Goal: Information Seeking & Learning: Learn about a topic

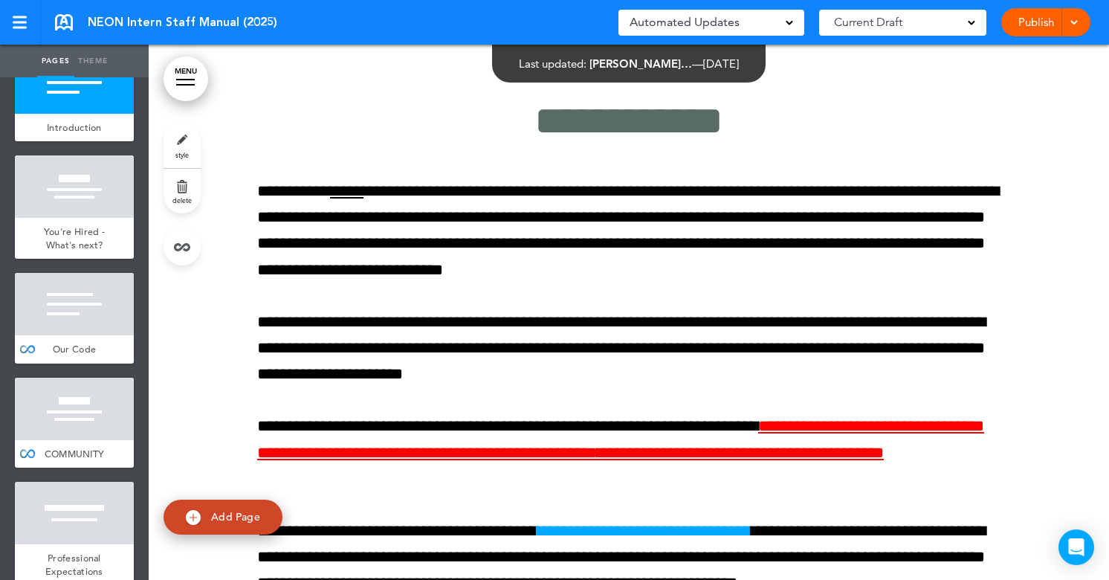
scroll to position [154, 0]
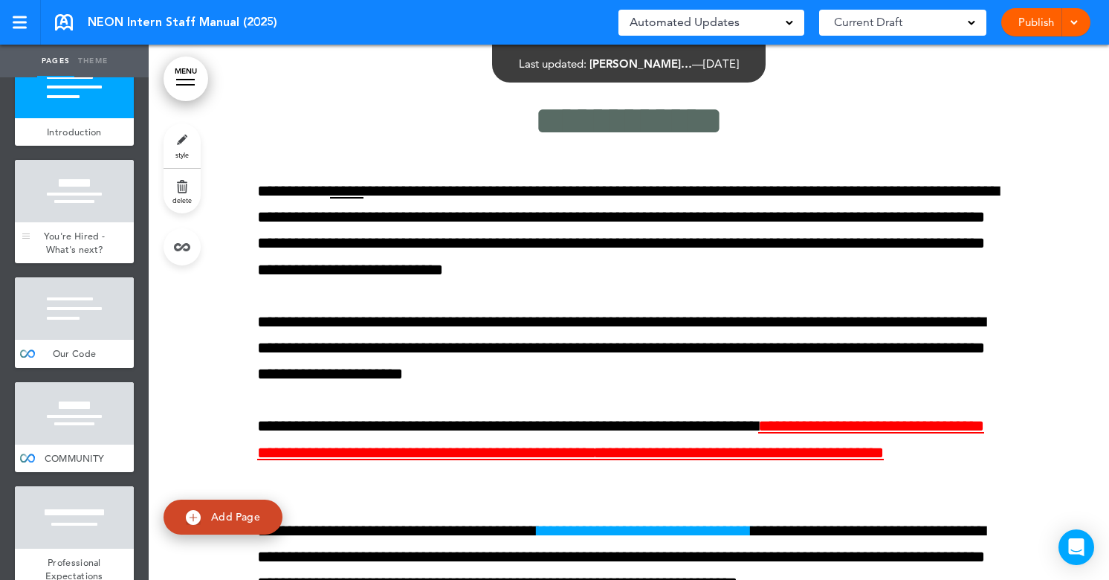
click at [84, 226] on div "You're Hired - What's next?" at bounding box center [74, 242] width 119 height 41
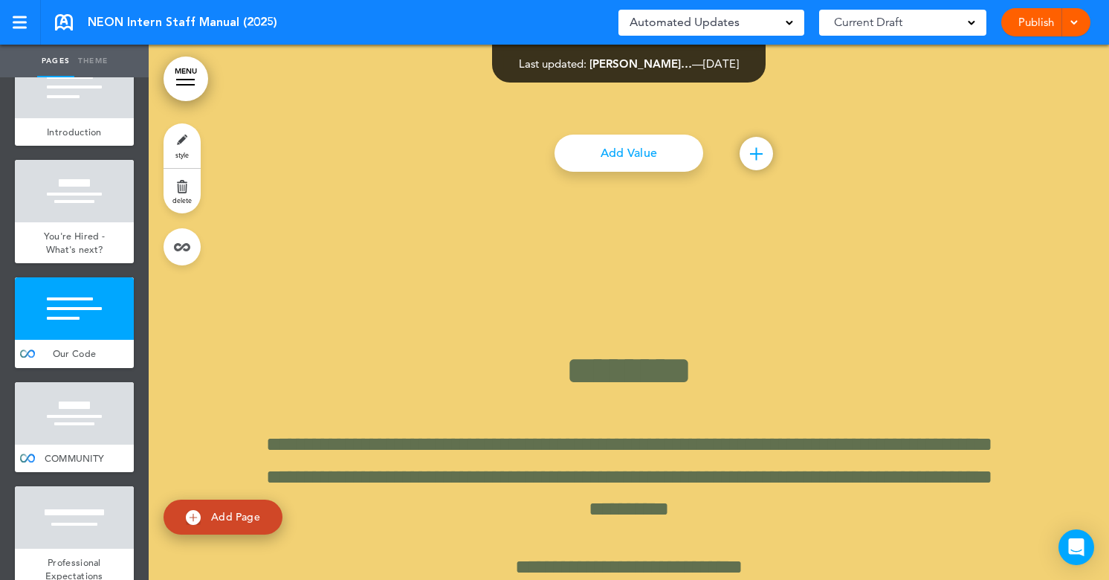
scroll to position [2673, 0]
click at [91, 435] on div at bounding box center [74, 413] width 119 height 62
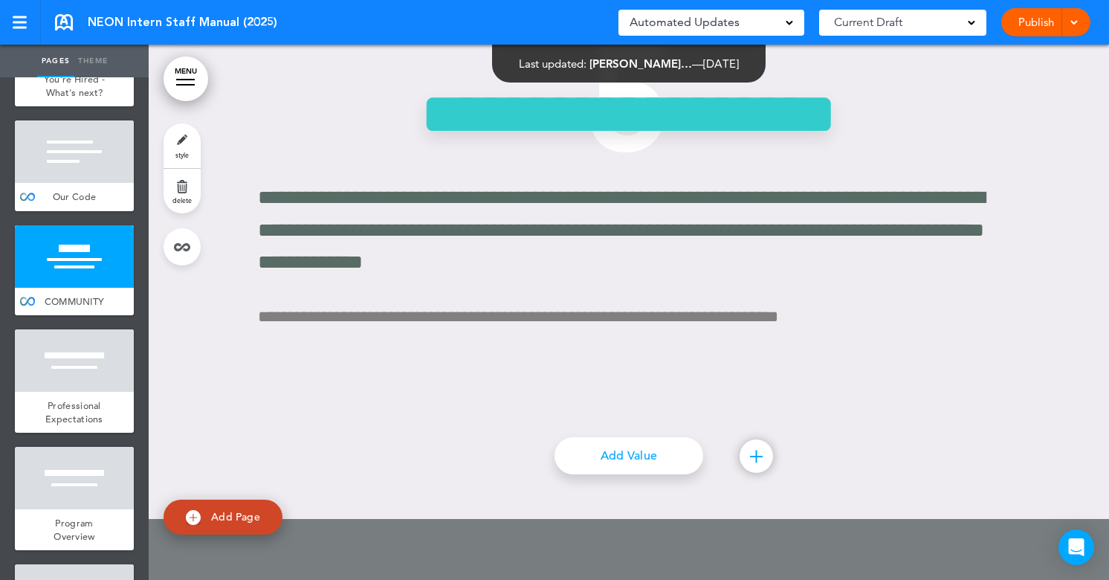
scroll to position [4937, 0]
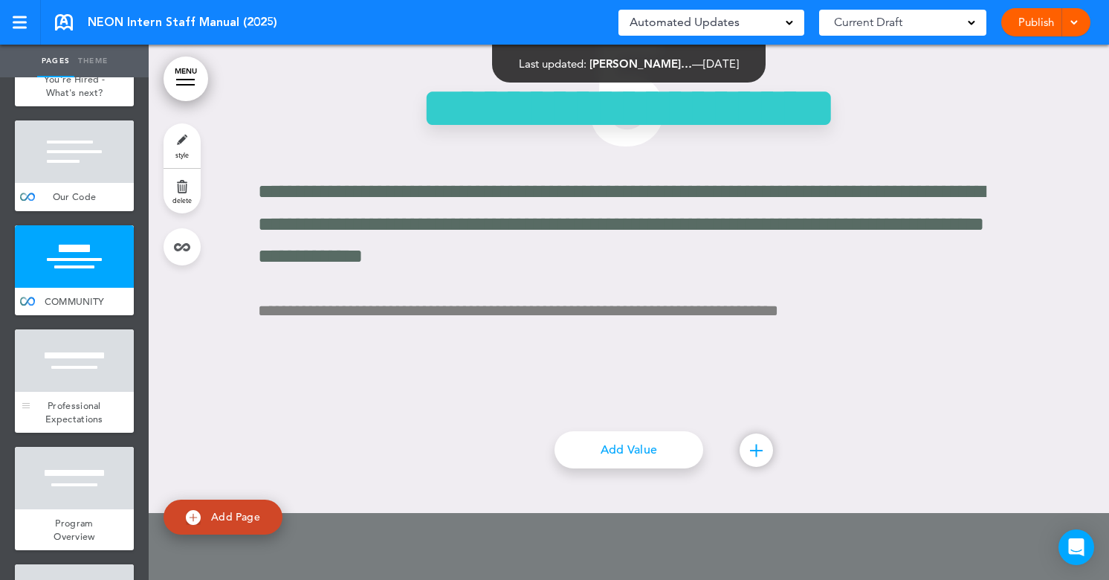
click at [117, 414] on div "Professional Expectations" at bounding box center [74, 412] width 119 height 41
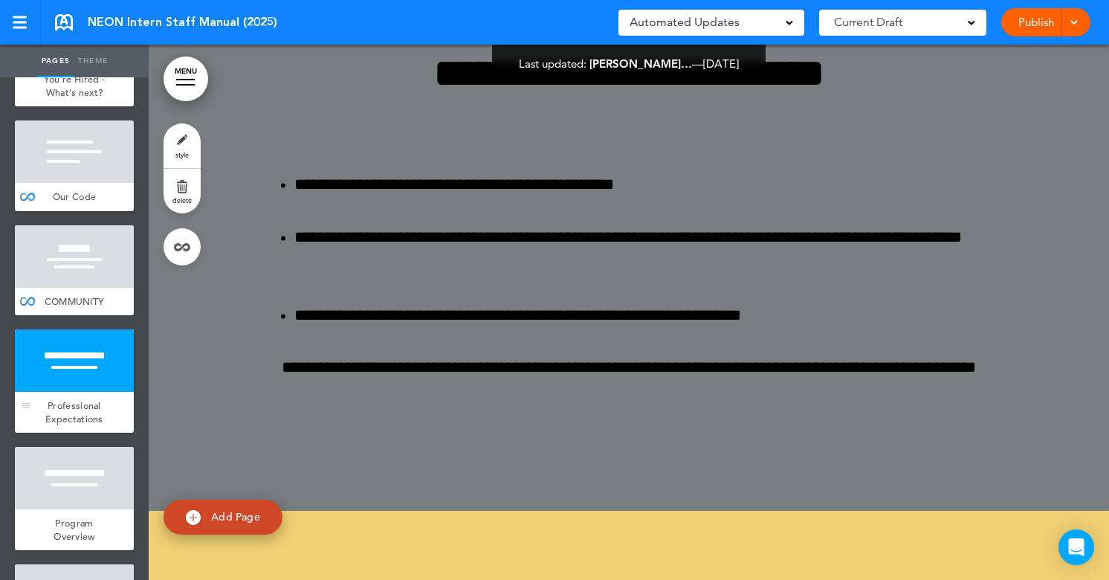
scroll to position [5577, 0]
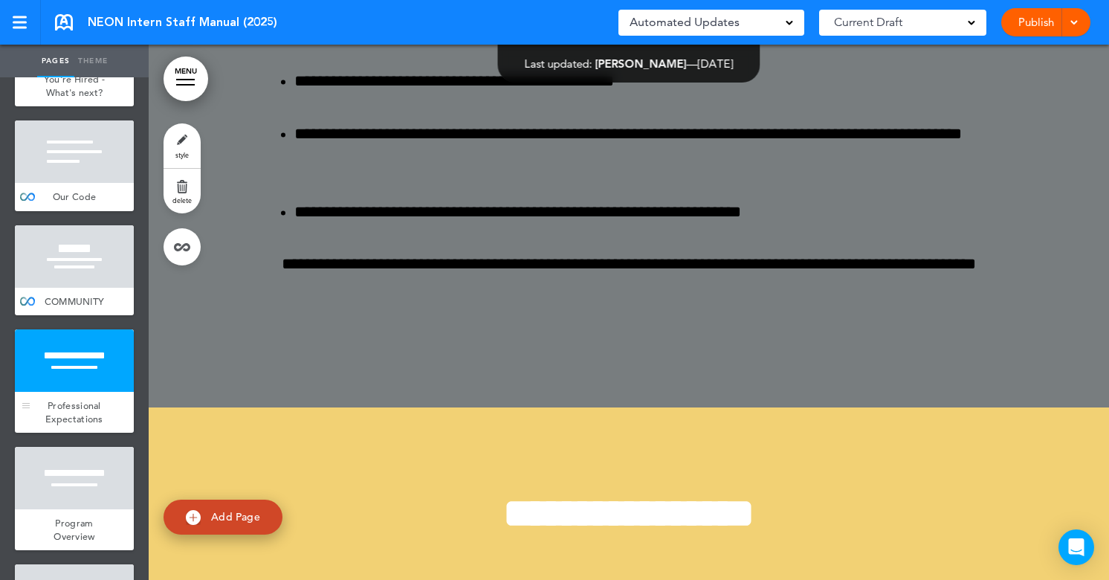
click at [80, 412] on span "Professional Expectations" at bounding box center [74, 412] width 58 height 26
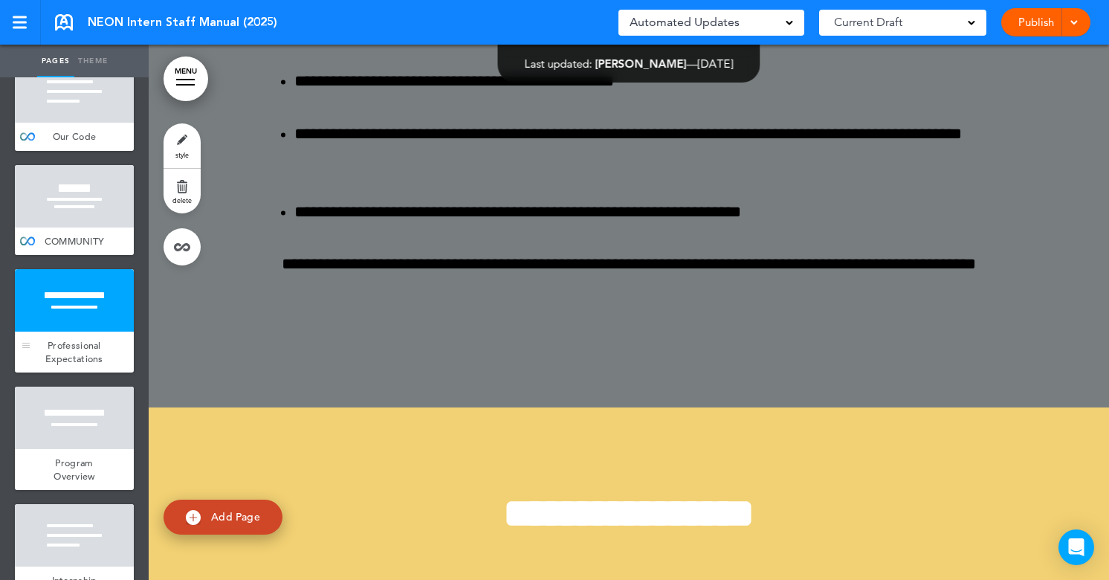
scroll to position [372, 0]
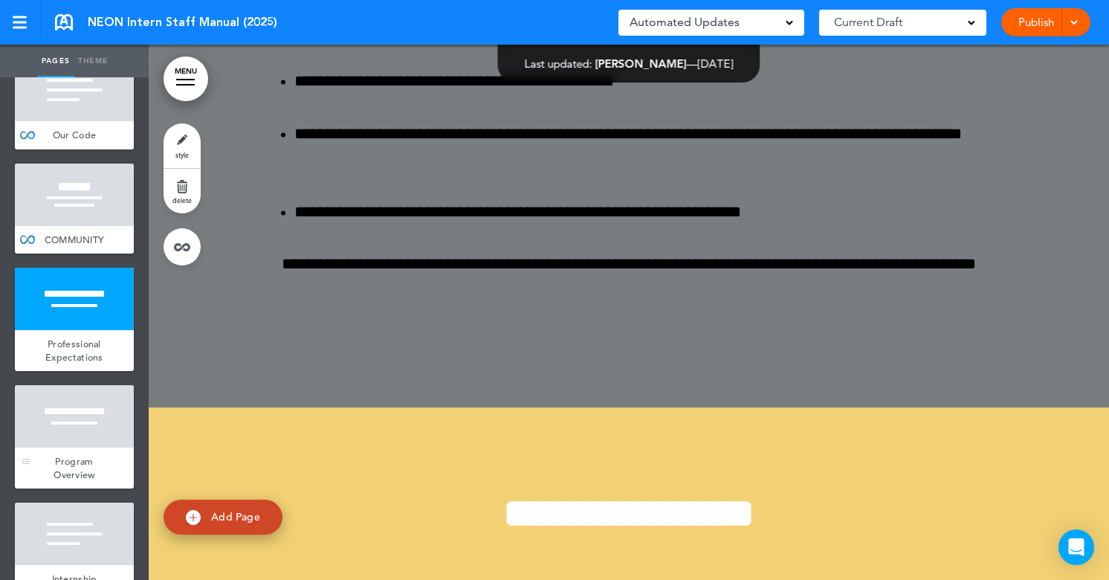
click at [79, 427] on div at bounding box center [74, 416] width 119 height 62
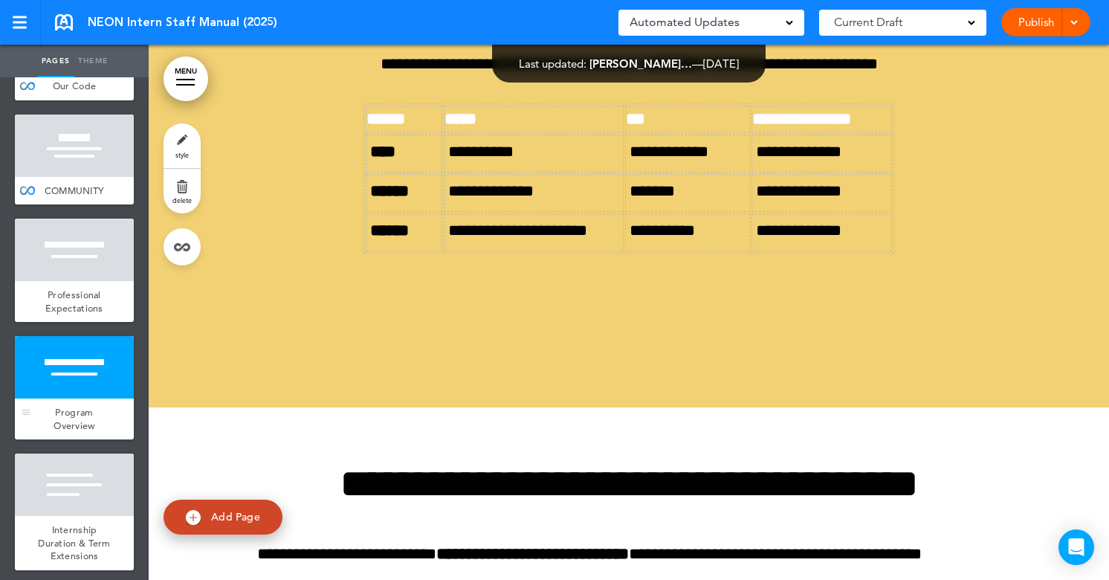
scroll to position [461, 0]
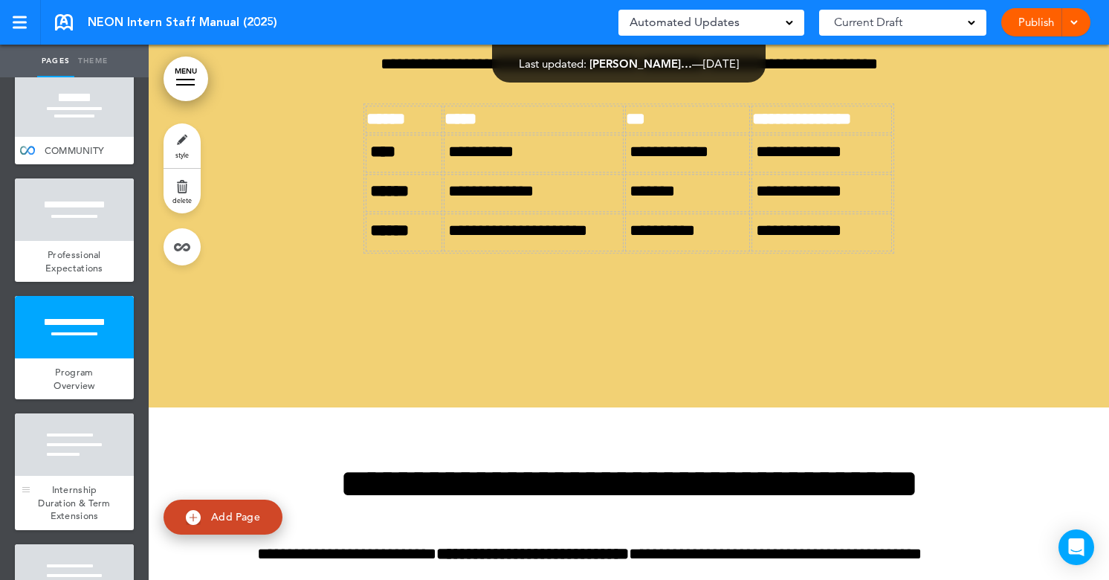
click at [82, 452] on div at bounding box center [74, 444] width 119 height 62
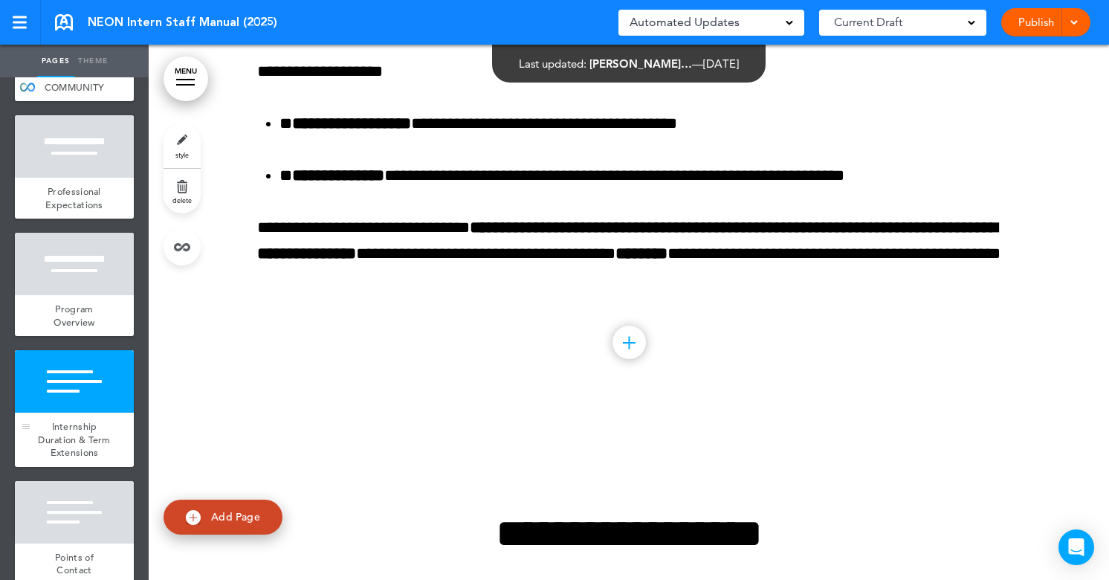
scroll to position [554, 0]
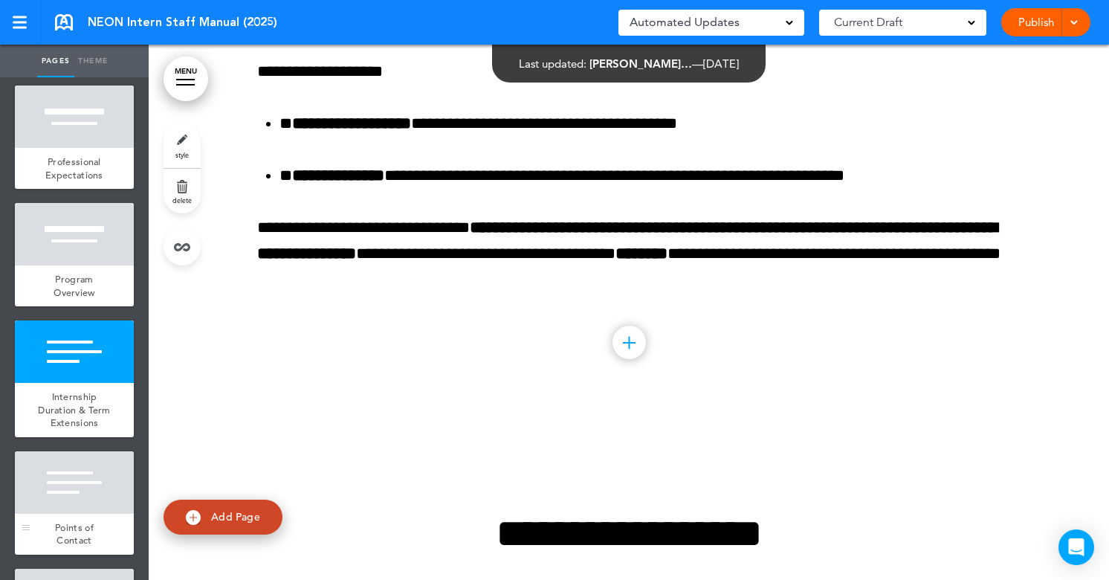
click at [83, 452] on div at bounding box center [74, 482] width 119 height 62
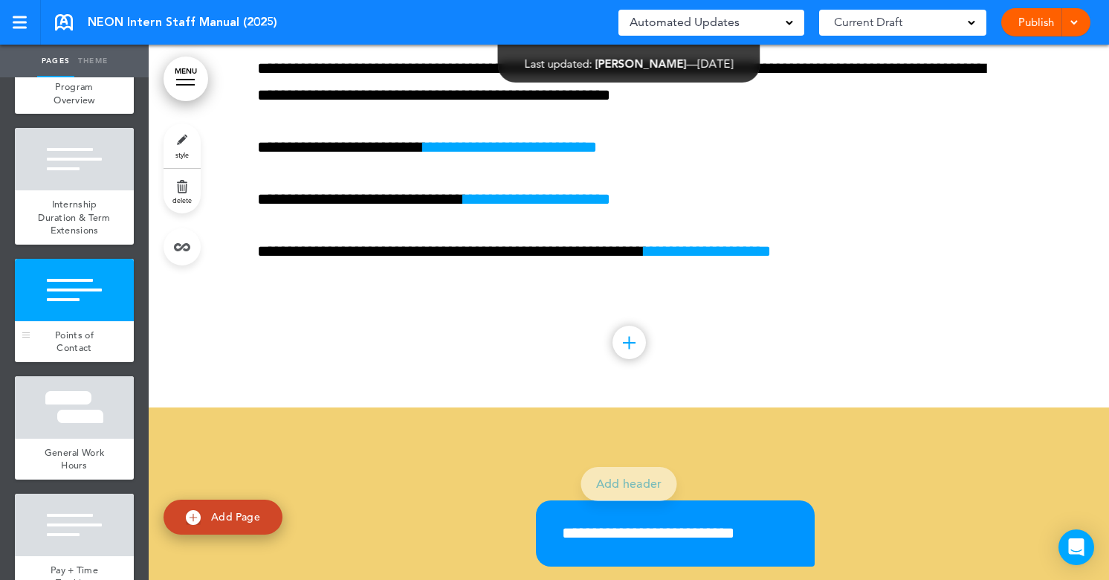
scroll to position [820, 0]
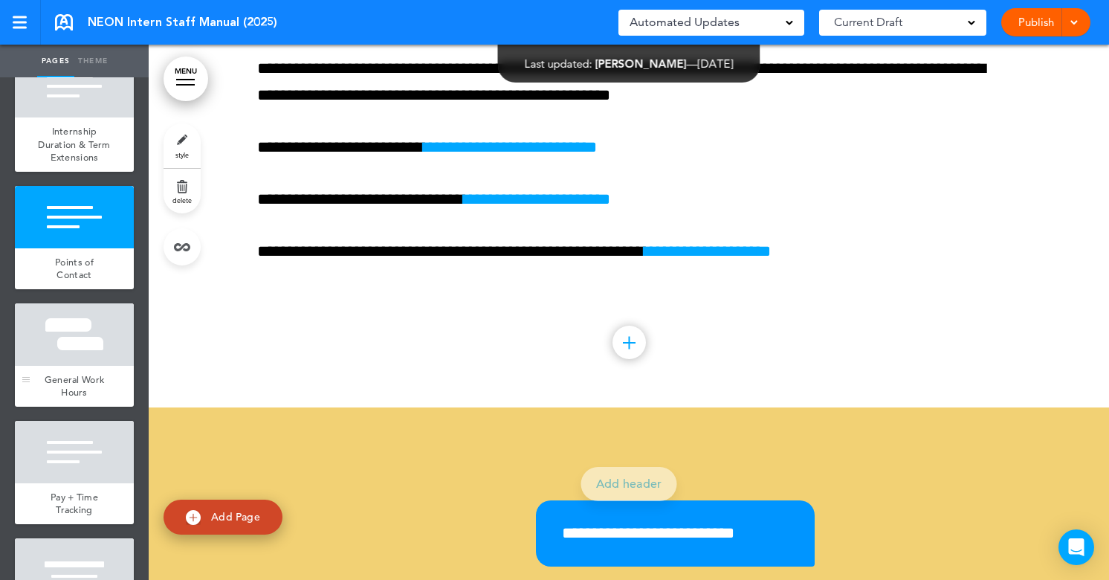
click at [80, 383] on span "General Work Hours" at bounding box center [75, 386] width 60 height 26
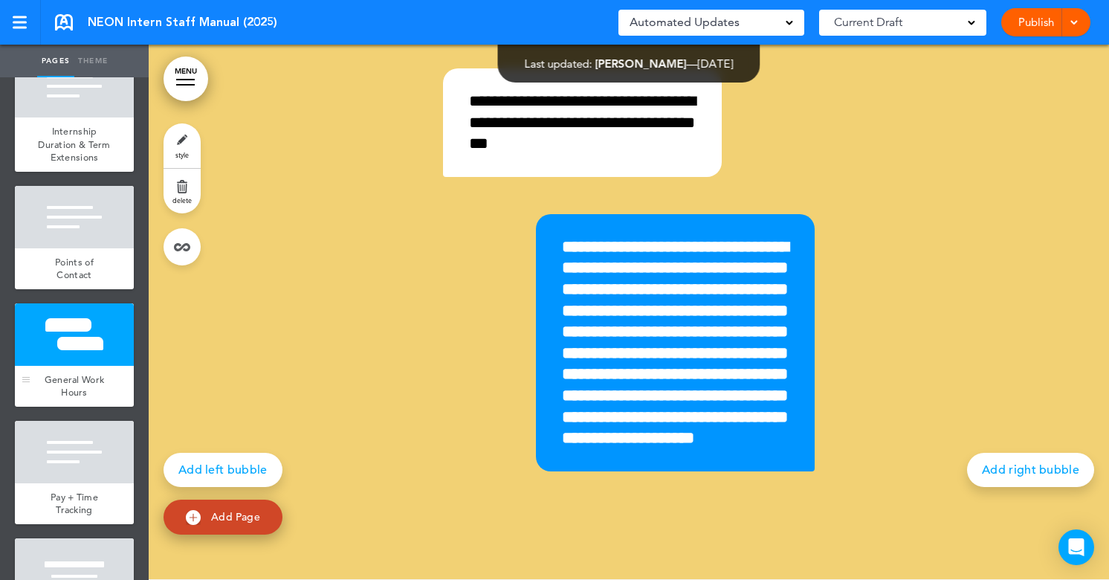
scroll to position [7717, 0]
click at [81, 383] on span "General Work Hours" at bounding box center [75, 386] width 60 height 26
click at [73, 493] on span "Pay + Time Tracking" at bounding box center [75, 503] width 48 height 26
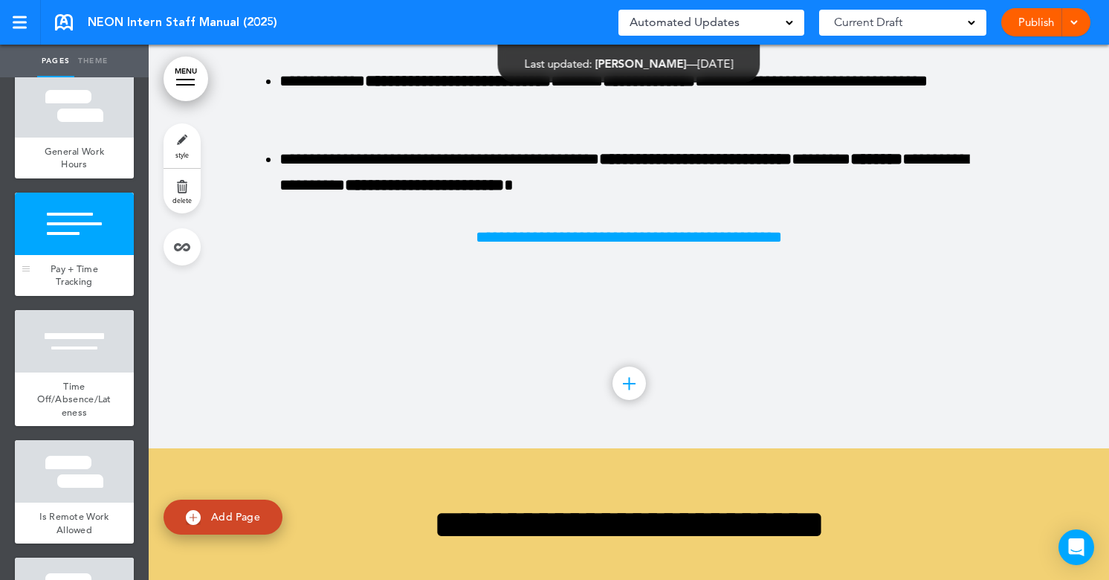
scroll to position [1063, 0]
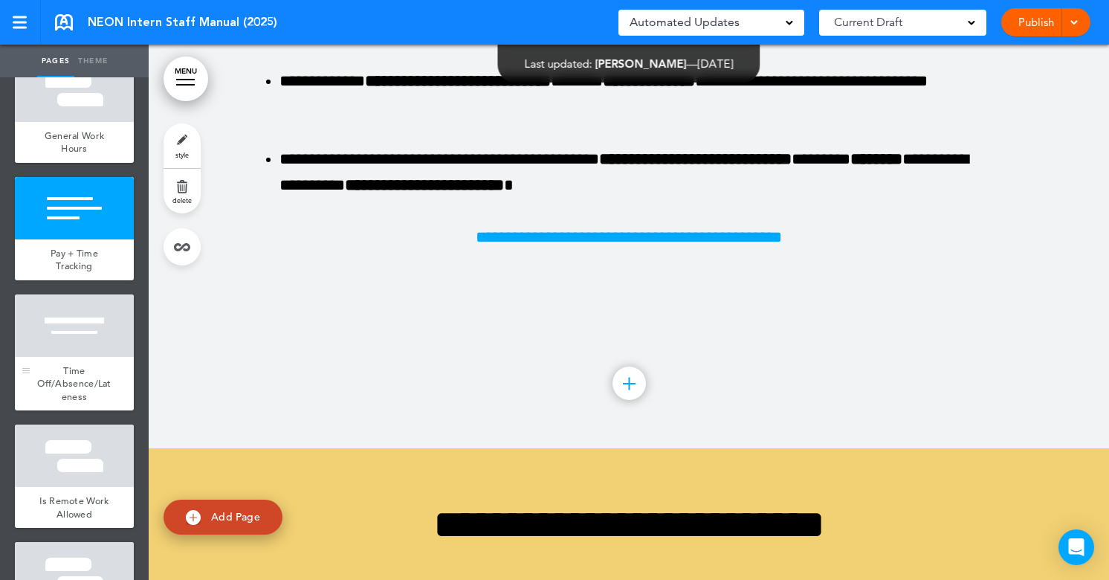
click at [119, 353] on div at bounding box center [74, 325] width 119 height 62
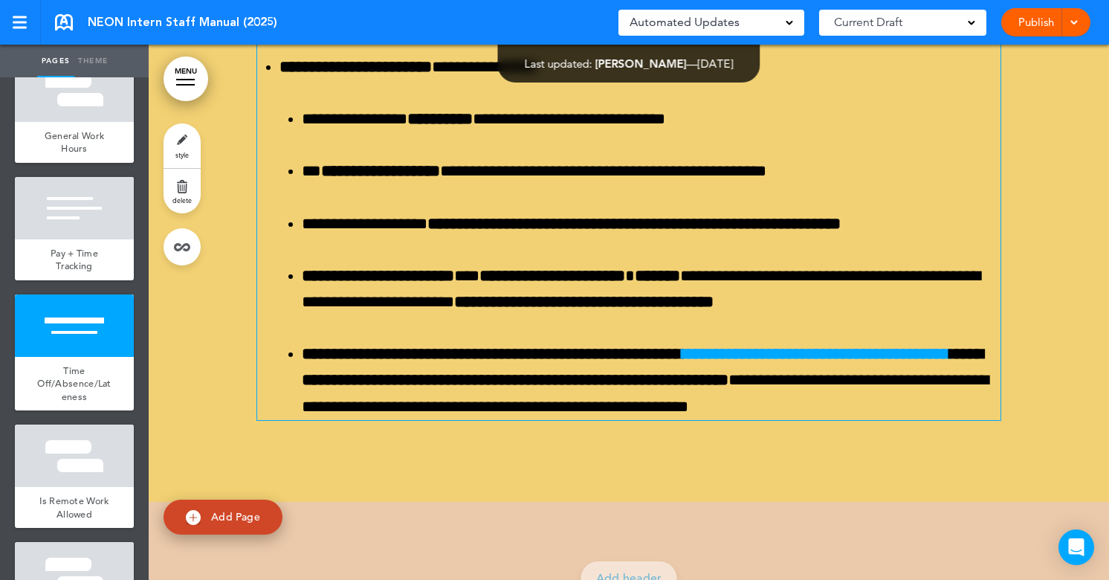
scroll to position [9217, 0]
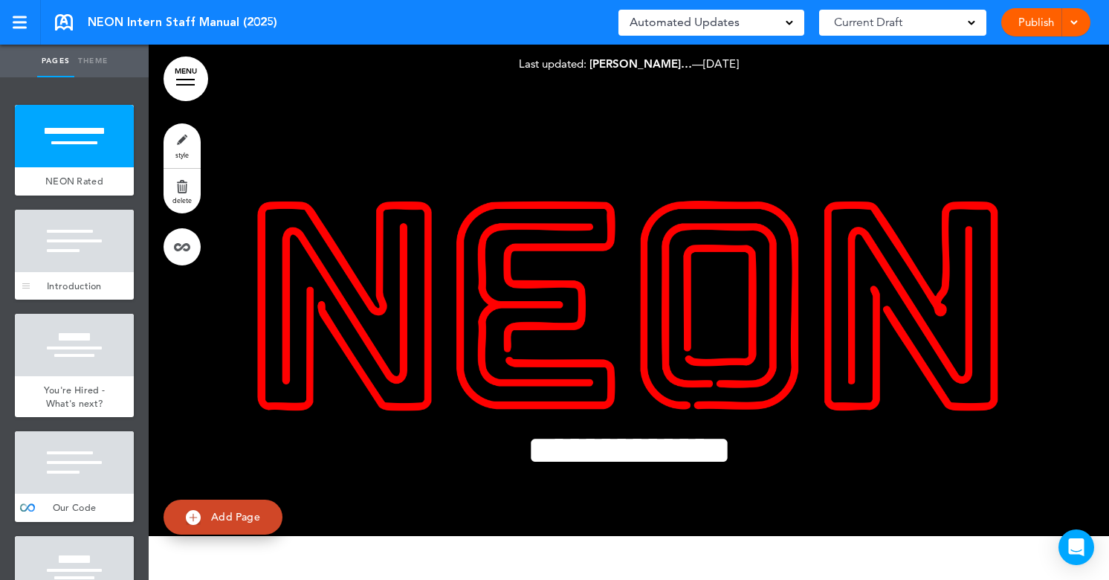
click at [116, 288] on div "Introduction" at bounding box center [74, 286] width 119 height 28
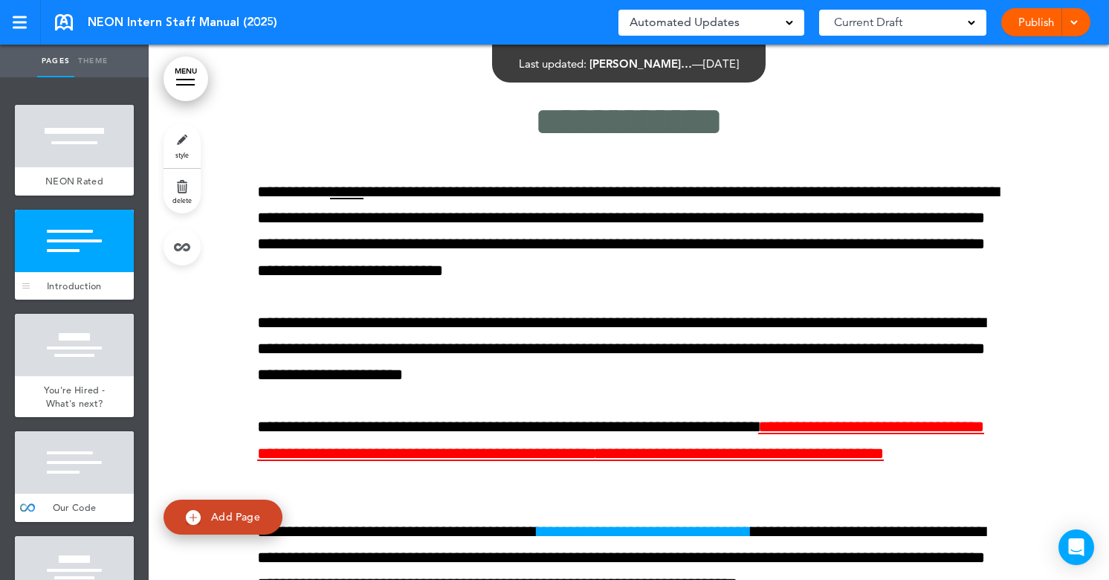
scroll to position [535, 0]
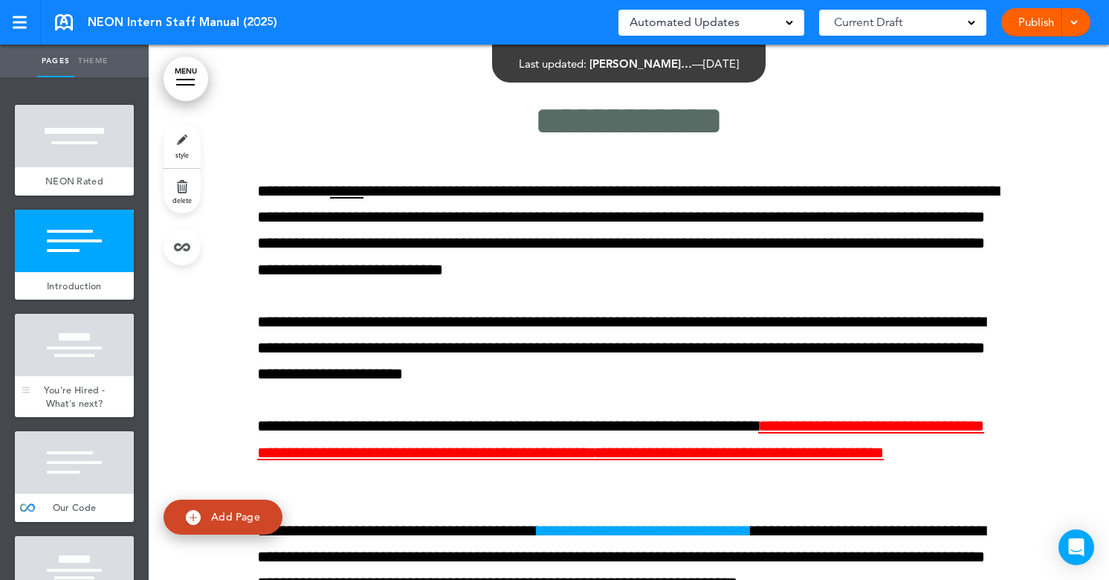
click at [95, 352] on div at bounding box center [74, 345] width 119 height 62
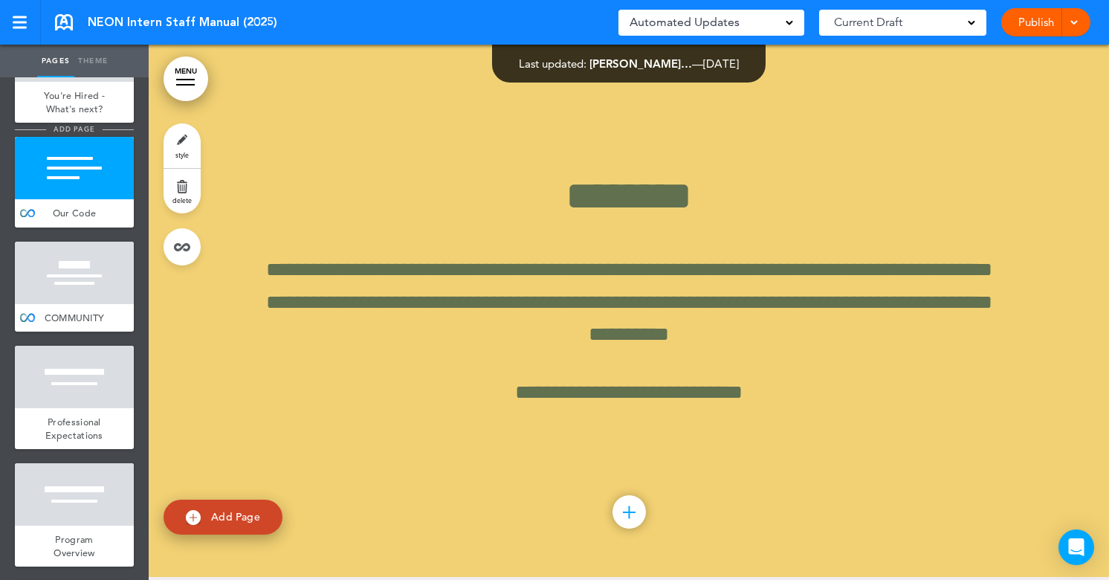
scroll to position [349, 0]
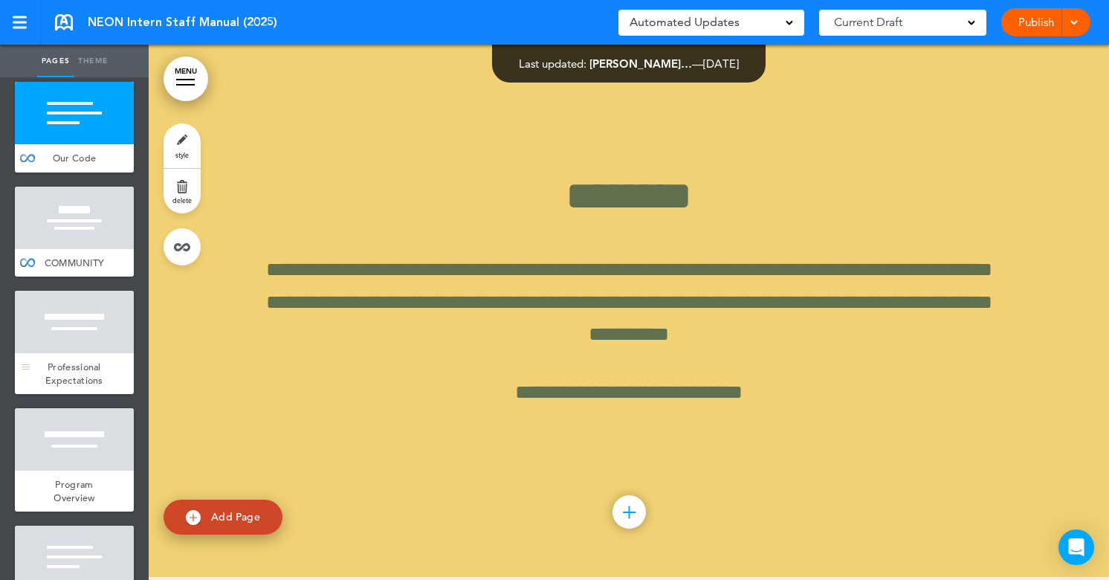
click at [78, 384] on span "Professional Expectations" at bounding box center [74, 373] width 58 height 26
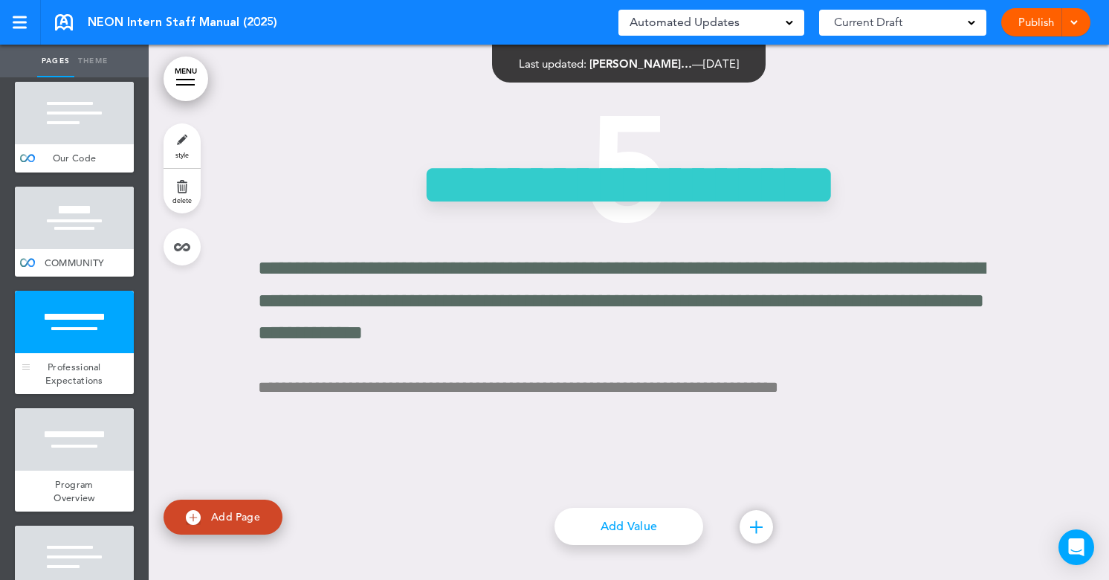
scroll to position [5577, 0]
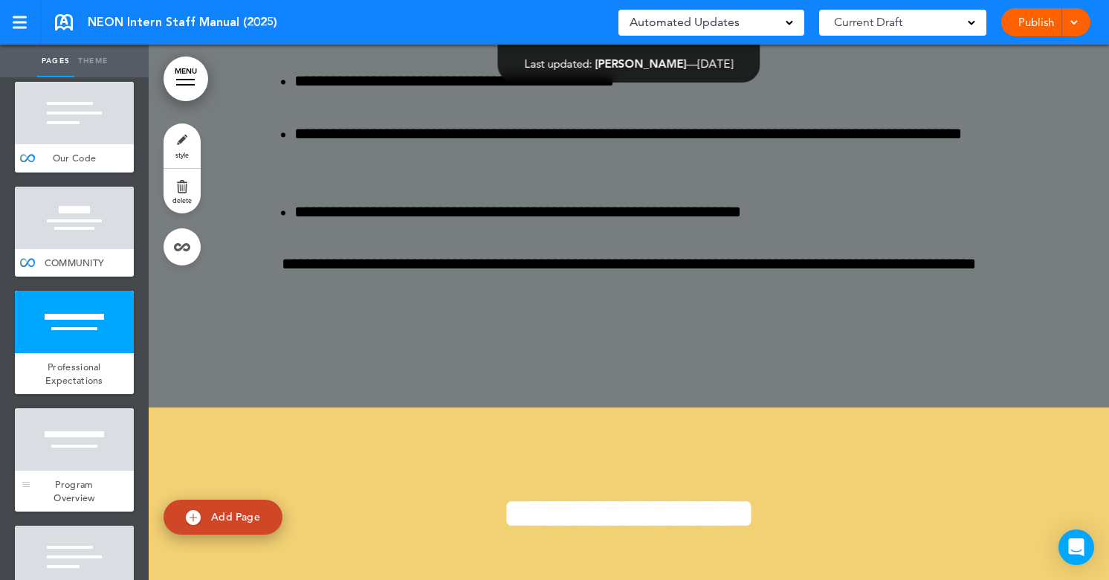
click at [78, 461] on div at bounding box center [74, 439] width 119 height 62
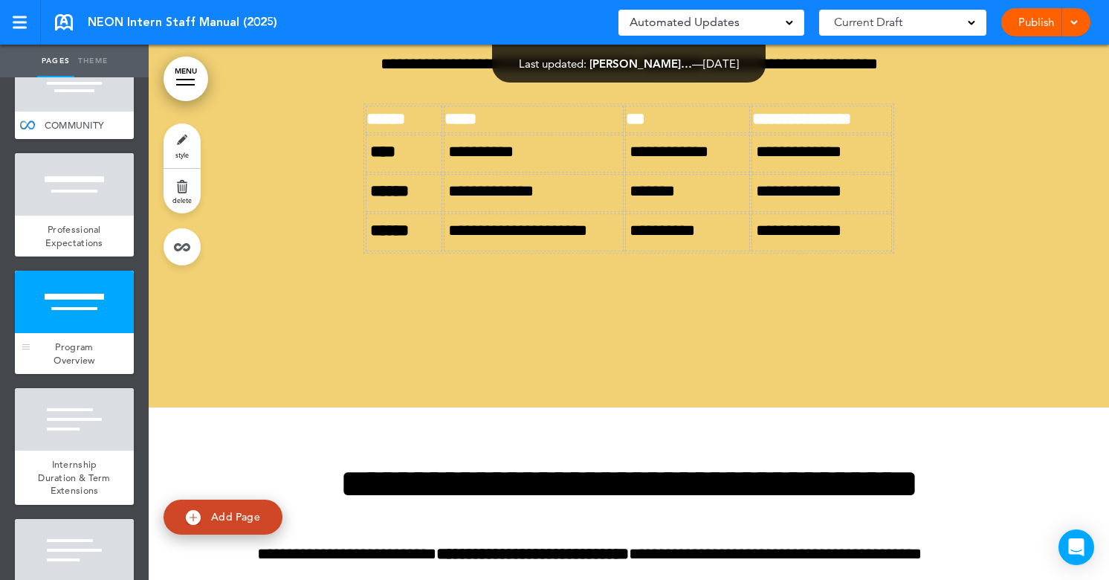
scroll to position [504, 0]
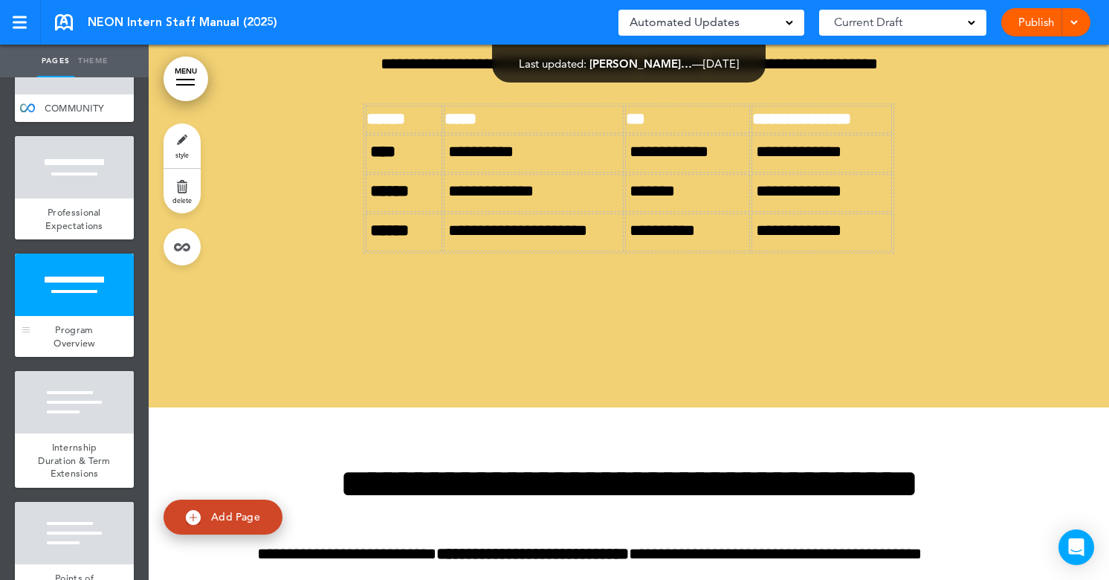
click at [78, 459] on span "Internship Duration & Term Extensions" at bounding box center [74, 460] width 73 height 39
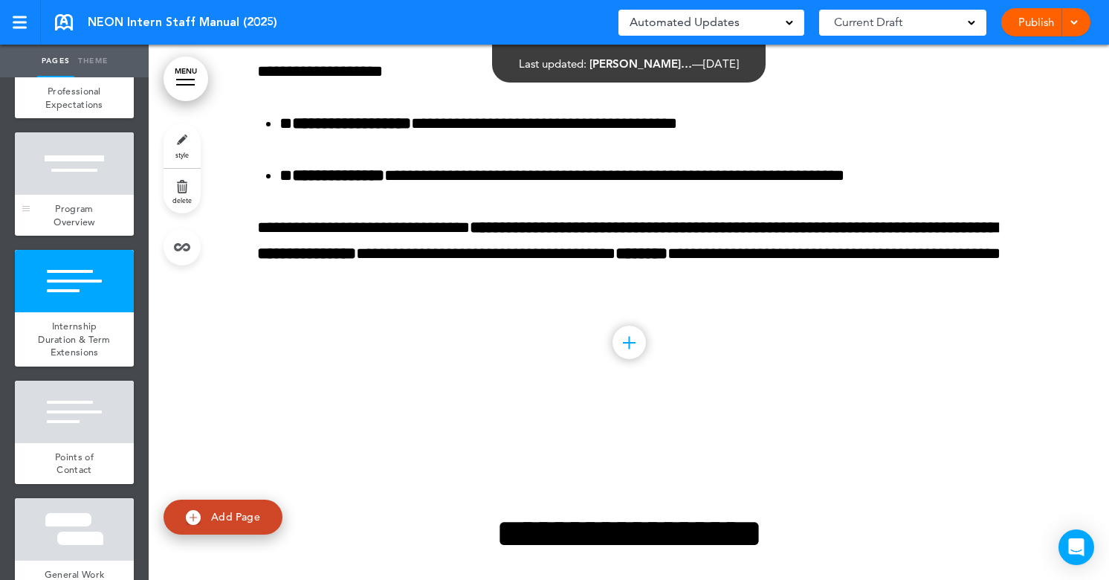
scroll to position [632, 0]
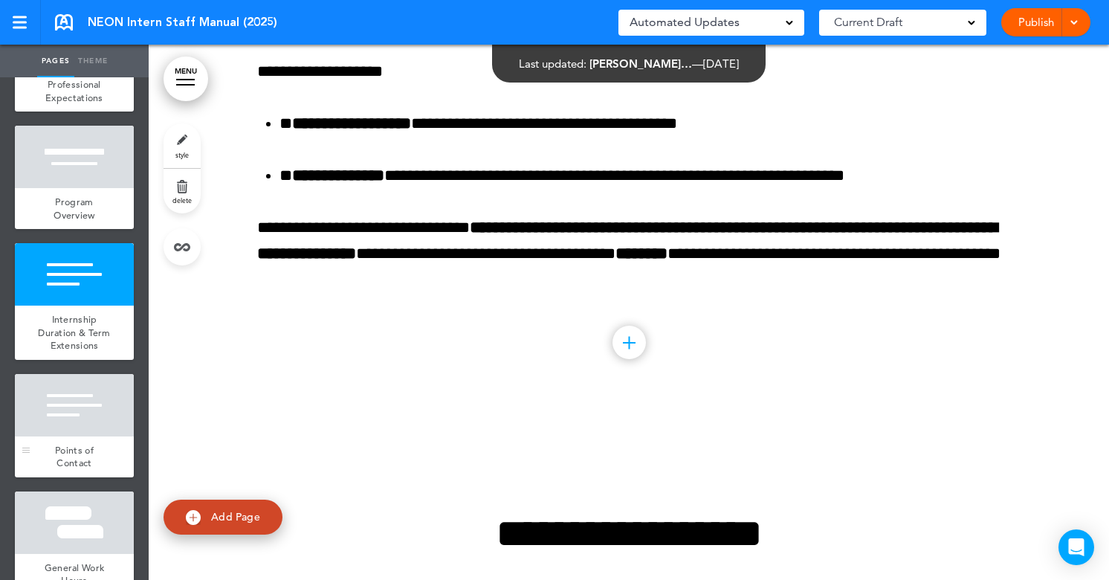
click at [99, 442] on div "Points of Contact" at bounding box center [74, 456] width 119 height 41
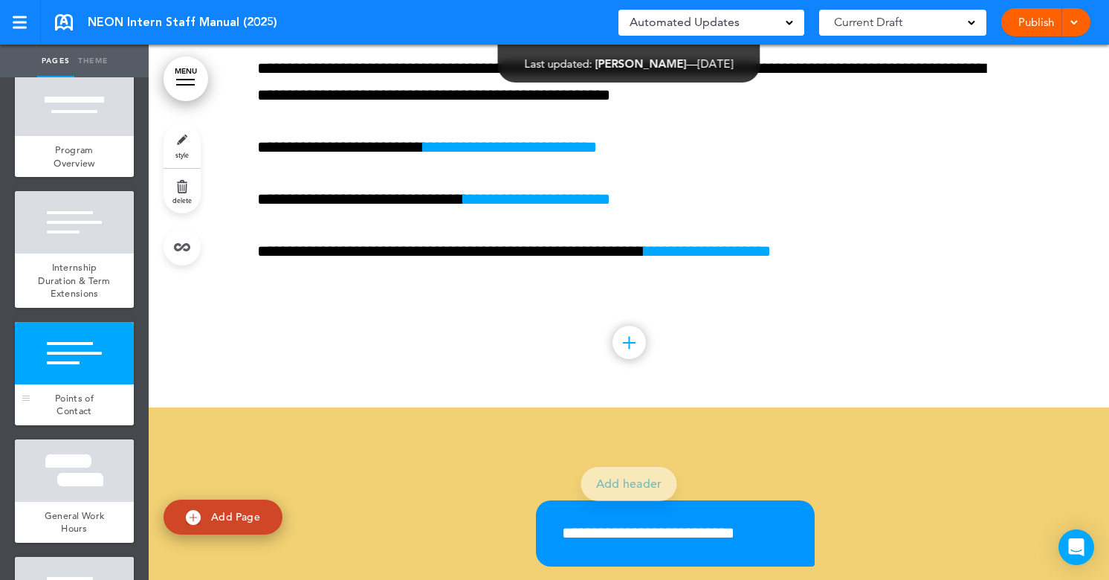
scroll to position [713, 0]
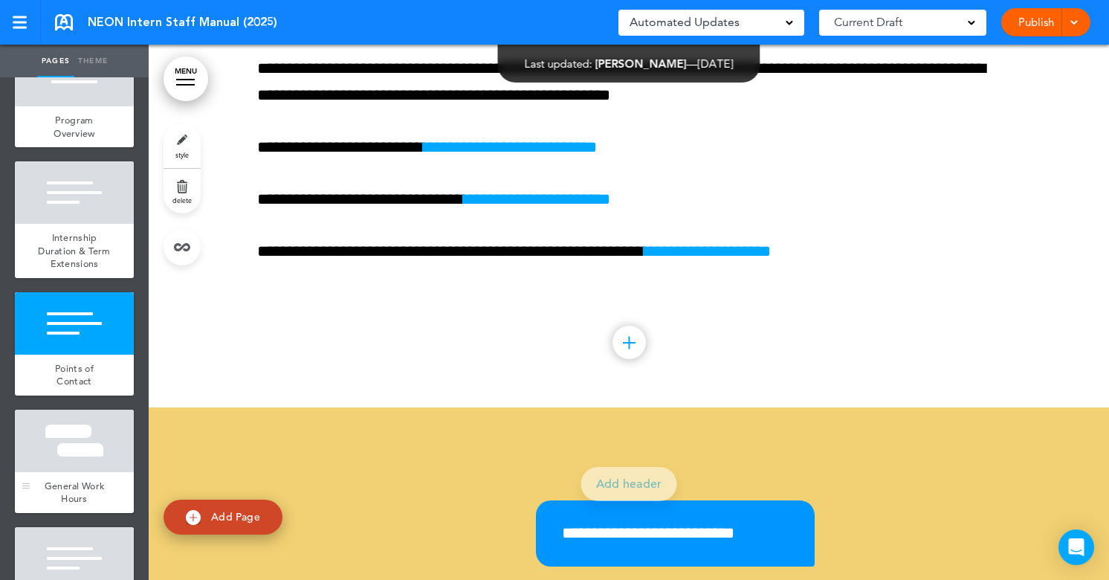
click at [98, 441] on div at bounding box center [74, 440] width 119 height 62
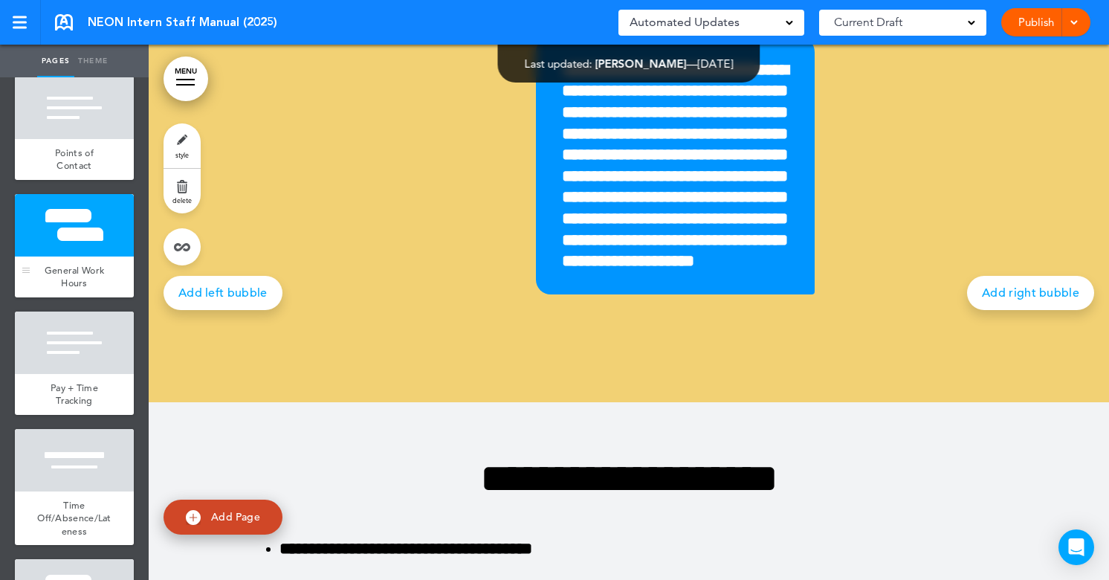
scroll to position [1002, 0]
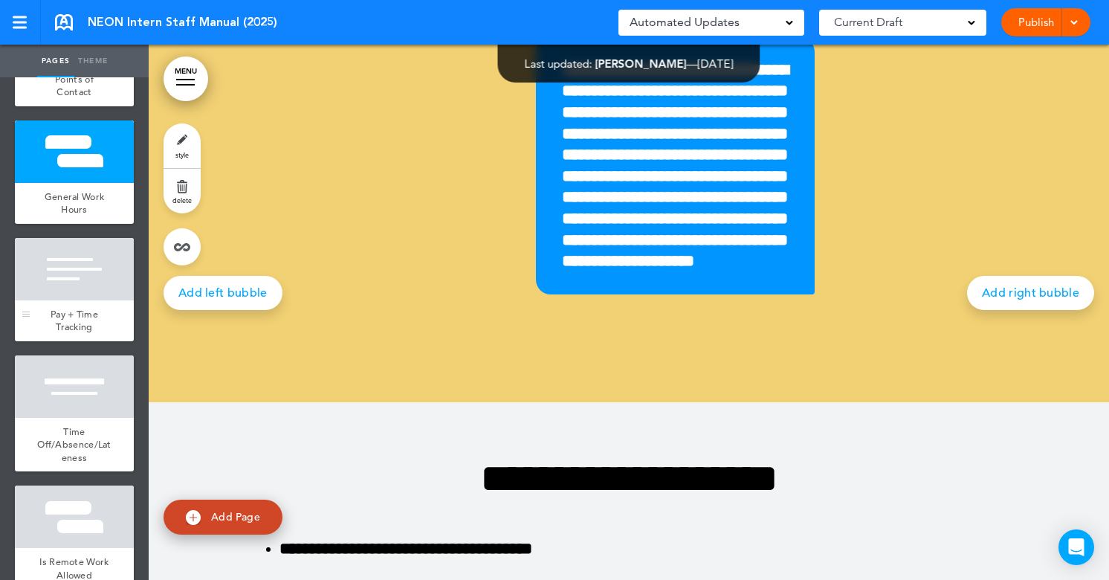
click at [78, 302] on div "Pay + Time Tracking" at bounding box center [74, 320] width 119 height 41
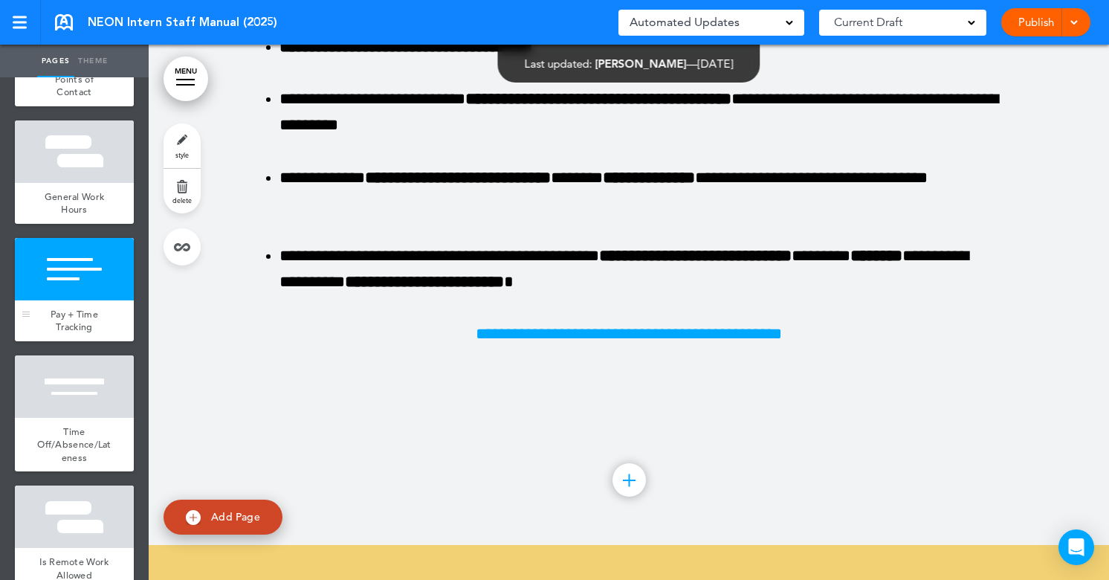
scroll to position [8492, 0]
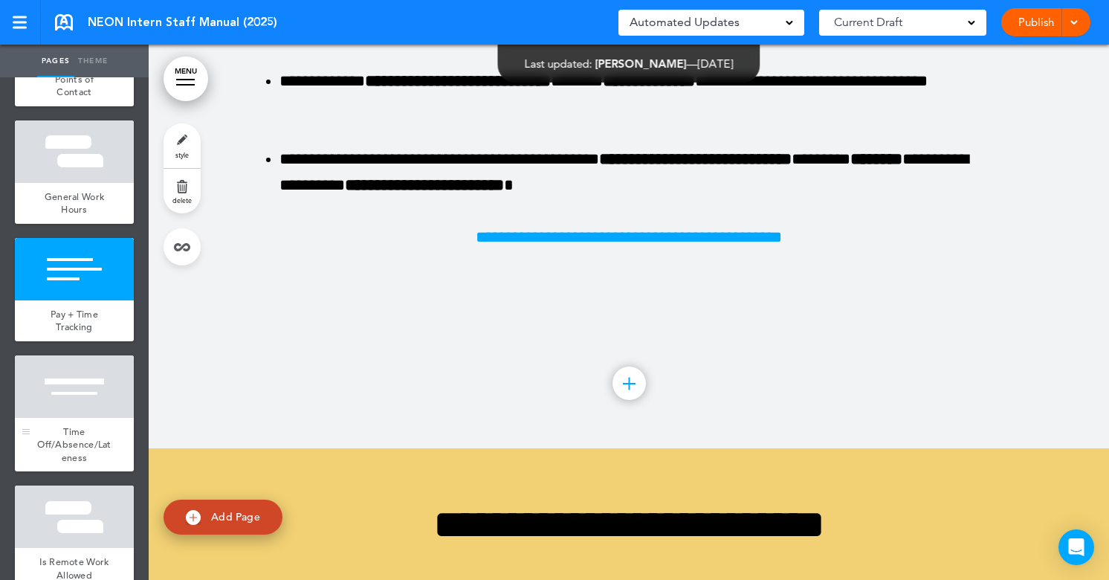
click at [64, 377] on div at bounding box center [74, 386] width 119 height 62
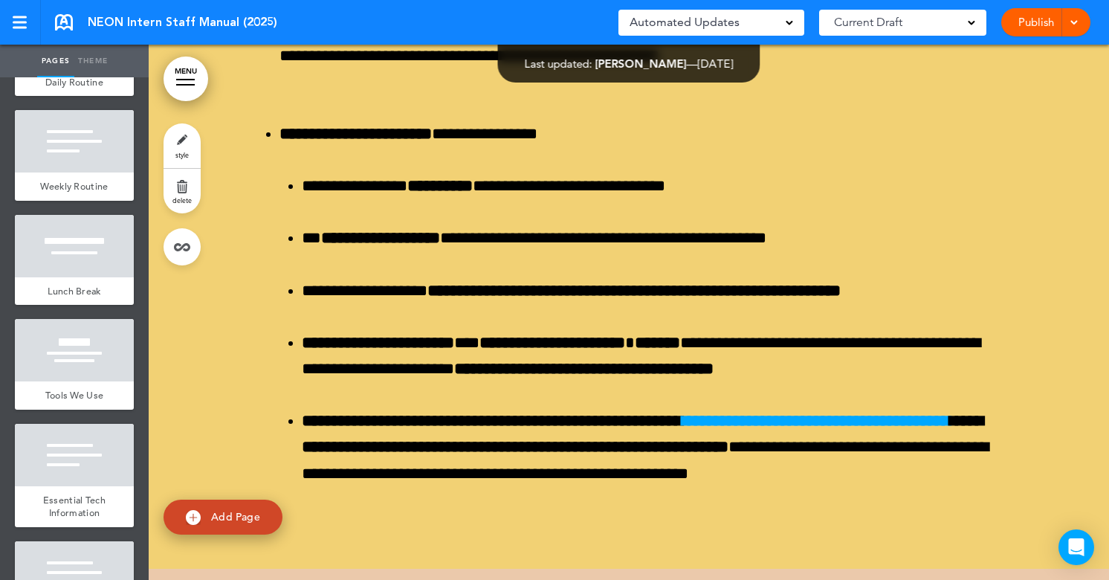
scroll to position [1769, 0]
